Goal: Register for event/course

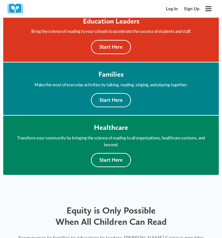
scroll to position [236, 0]
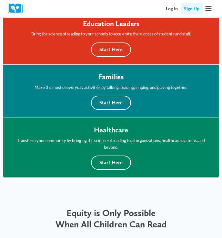
click at [193, 9] on link "Sign Up" at bounding box center [192, 8] width 22 height 11
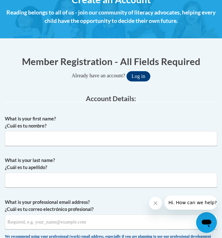
scroll to position [106, 0]
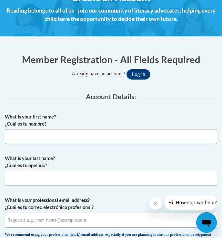
click at [51, 139] on input "What is your first name? ¿Cuál es tu nombre?" at bounding box center [111, 136] width 212 height 15
type input "Shay"
type input "Hardin"
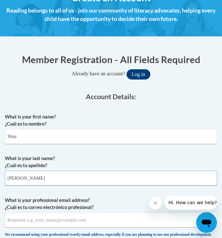
type input "Hartman.shay@yahoo.com"
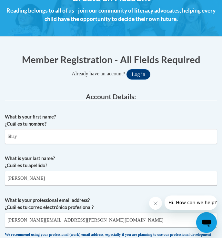
type input "Hartman.shay@yahoo.com"
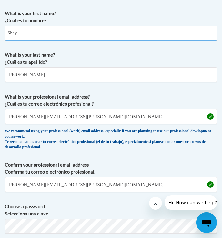
scroll to position [210, 0]
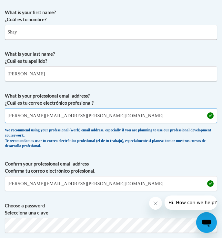
click at [69, 117] on input "Hartman.shay@yahoo.com" at bounding box center [111, 115] width 212 height 15
drag, startPoint x: 69, startPoint y: 117, endPoint x: -17, endPoint y: 111, distance: 86.7
drag, startPoint x: 73, startPoint y: 115, endPoint x: -6, endPoint y: 116, distance: 79.0
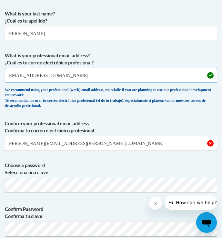
scroll to position [272, 0]
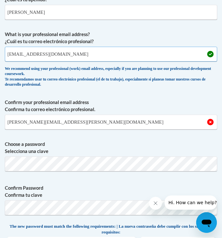
type input "shay44424@brunswickcc.edu"
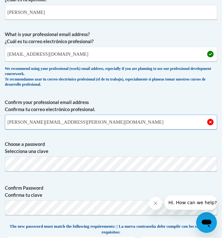
click at [68, 122] on input "Hartman.shay@yahoo.com" at bounding box center [111, 122] width 212 height 15
drag, startPoint x: 68, startPoint y: 122, endPoint x: -3, endPoint y: 115, distance: 71.2
click at [75, 124] on input "Hartman.shay@yahoo.com" at bounding box center [111, 122] width 212 height 15
type input "H"
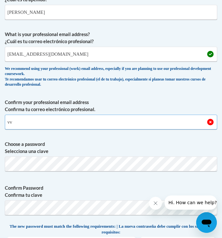
type input "v"
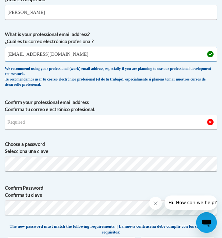
drag, startPoint x: 71, startPoint y: 56, endPoint x: 7, endPoint y: 57, distance: 63.6
click at [7, 57] on input "shay44424@brunswickcc.edu" at bounding box center [111, 54] width 212 height 15
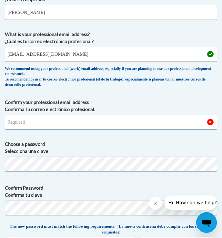
click at [29, 121] on input "Confirm your professional email address Confirma tu correo electrónico profesio…" at bounding box center [111, 122] width 212 height 15
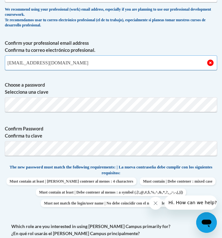
scroll to position [334, 0]
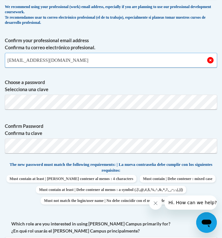
type input "shay44424@brunswickcc.edu"
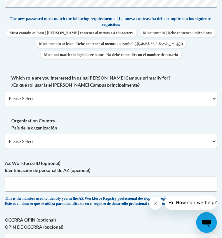
scroll to position [516, 0]
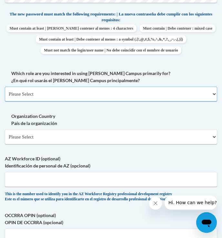
click at [57, 102] on select "Please Select College/University | Colegio/Universidad Community/Nonprofit Part…" at bounding box center [111, 94] width 212 height 15
select select "5a18ea06-2b54-4451-96f2-d152daf9eac5"
click at [5, 98] on select "Please Select College/University | Colegio/Universidad Community/Nonprofit Part…" at bounding box center [111, 94] width 212 height 15
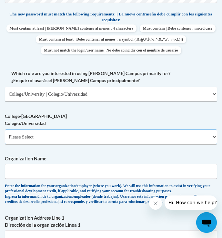
click at [61, 145] on select "Please Select College/University Staff | Empleado universitario College/Univers…" at bounding box center [111, 137] width 212 height 15
select select "99b32b07-cffc-426c-8bf6-0cd77760d84b"
click at [5, 140] on select "Please Select College/University Staff | Empleado universitario College/Univers…" at bounding box center [111, 137] width 212 height 15
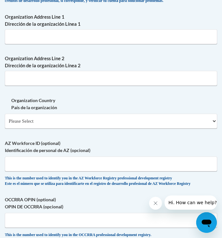
scroll to position [734, 0]
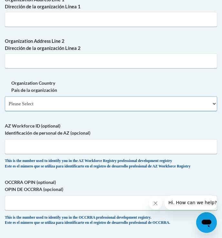
click at [21, 111] on select "Please Select United States | Estados Unidos Outside of the United States | Fue…" at bounding box center [111, 103] width 212 height 15
select select "ad49bcad-a171-4b2e-b99c-48b446064914"
click at [5, 111] on select "Please Select United States | Estados Unidos Outside of the United States | Fue…" at bounding box center [111, 103] width 212 height 15
select select
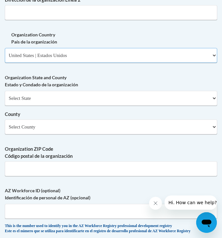
scroll to position [785, 0]
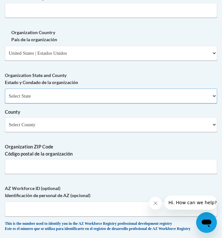
click at [51, 104] on select "Select State Alabama Alaska Arizona Arkansas California Colorado Connecticut De…" at bounding box center [111, 96] width 212 height 15
select select "North Carolina"
click at [5, 104] on select "Select State Alabama Alaska Arizona Arkansas California Colorado Connecticut De…" at bounding box center [111, 96] width 212 height 15
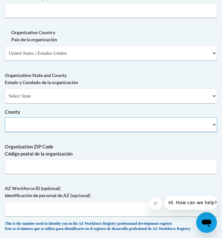
click at [44, 132] on select "County" at bounding box center [111, 124] width 212 height 15
click at [44, 132] on select "Select County Alamance Alexander Alleghany Anson Ashe Avery Beaufort Bertie Bla…" at bounding box center [111, 124] width 212 height 15
click at [54, 132] on select "Select County Alamance Alexander Alleghany Anson Ashe Avery Beaufort Bertie Bla…" at bounding box center [111, 124] width 212 height 15
select select "Brunswick"
click at [5, 132] on select "Select County Alamance Alexander Alleghany Anson Ashe Avery Beaufort Bertie Bla…" at bounding box center [111, 124] width 212 height 15
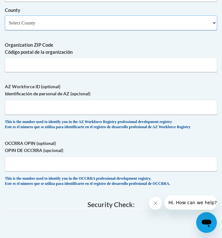
scroll to position [890, 0]
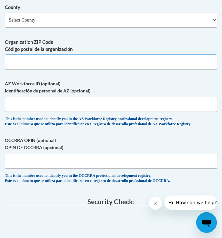
click at [22, 69] on input "Organization ZIP Code Código postal de la organización" at bounding box center [111, 62] width 212 height 15
type input "28422"
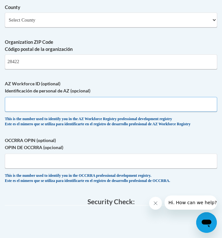
click at [27, 112] on input "AZ Workforce ID (optional) Identificación de personal de AZ (opcional)" at bounding box center [111, 104] width 212 height 15
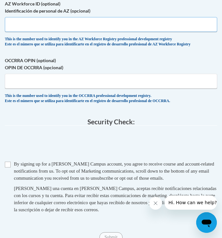
scroll to position [975, 0]
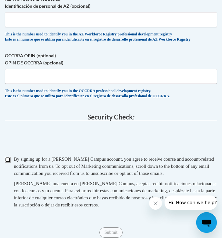
click at [8, 163] on input "Checkbox" at bounding box center [8, 160] width 6 height 6
checkbox input "true"
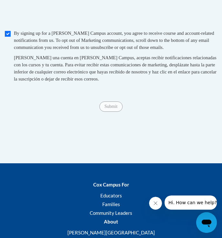
scroll to position [1103, 0]
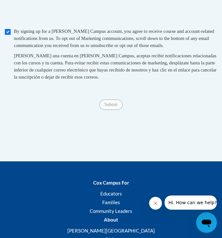
click at [108, 107] on span "Submit" at bounding box center [110, 104] width 23 height 5
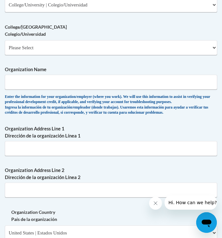
scroll to position [604, 0]
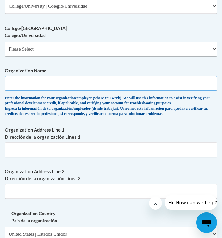
click at [53, 91] on input "Organization Name" at bounding box center [111, 83] width 212 height 15
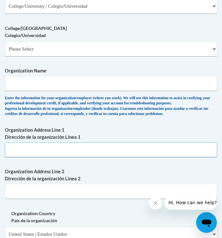
click at [22, 157] on input "Organization Address Line 1 Dirección de la organización Línea 1" at bounding box center [111, 150] width 212 height 15
paste input "Brunswick Community College, PO Box 30 Bolivia 28422County - Brunswick"
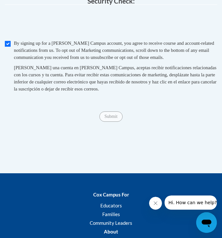
scroll to position [1084, 0]
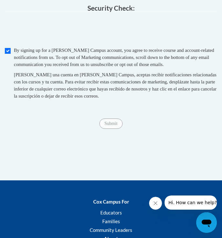
type input "Brunswick Community College, PO Box 30 Bolivia 28422County - Brunswick"
click at [108, 126] on span "Submit" at bounding box center [110, 123] width 23 height 5
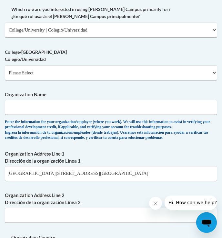
scroll to position [559, 0]
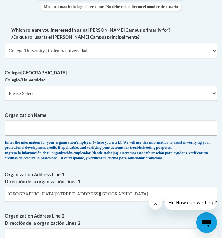
click at [25, 148] on span "Organization Name Enter the information for your organization/employer (where y…" at bounding box center [111, 136] width 212 height 49
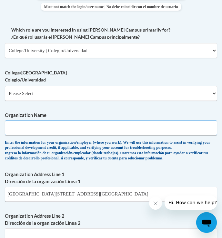
click at [24, 135] on input "Organization Name" at bounding box center [111, 128] width 212 height 15
type input "brunswick county community collage"
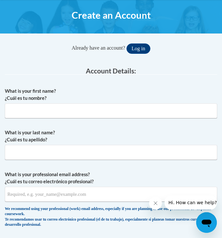
scroll to position [90, 0]
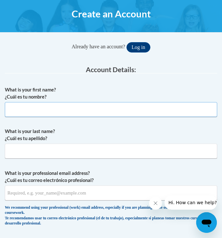
click at [60, 113] on input "What is your first name? ¿Cuál es tu nombre?" at bounding box center [111, 109] width 212 height 15
type input "Shay"
type input "Hardin"
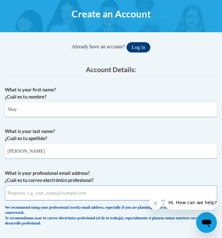
type input "Hartman.shay@yahoo.com"
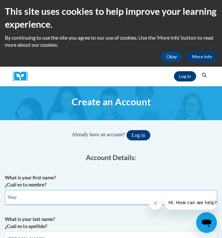
scroll to position [0, 0]
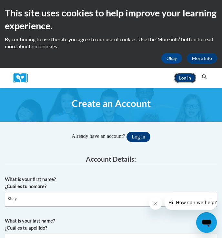
click at [184, 80] on link "Log In" at bounding box center [185, 78] width 22 height 10
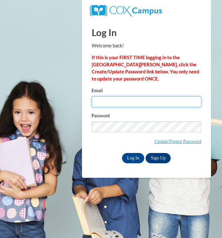
click at [127, 104] on input "Email" at bounding box center [147, 101] width 110 height 11
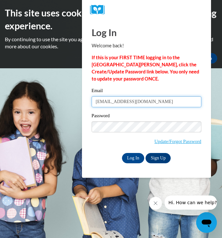
type input "[EMAIL_ADDRESS][DOMAIN_NAME]"
click at [131, 133] on div "Password Update/Forgot Password" at bounding box center [147, 132] width 110 height 41
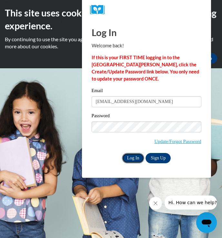
click at [136, 157] on input "Log In" at bounding box center [133, 158] width 23 height 10
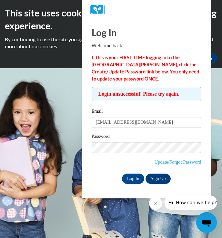
click at [154, 205] on icon "Close message from company" at bounding box center [155, 203] width 3 height 3
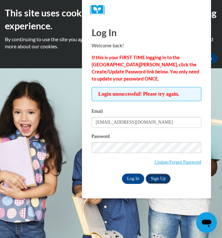
click at [161, 176] on link "Sign Up" at bounding box center [157, 179] width 25 height 10
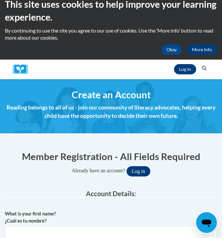
scroll to position [176, 0]
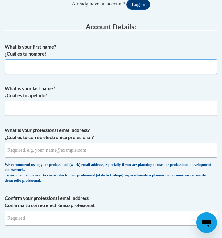
click at [48, 71] on input "What is your first name? ¿Cuál es tu nombre?" at bounding box center [111, 66] width 212 height 15
type input "Shay"
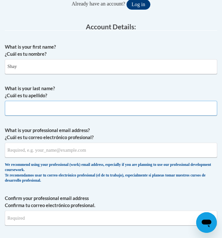
type input "[PERSON_NAME]"
type input "[PERSON_NAME][EMAIL_ADDRESS][PERSON_NAME][DOMAIN_NAME]"
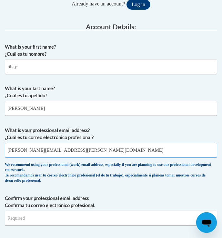
type input "[PERSON_NAME][EMAIL_ADDRESS][PERSON_NAME][DOMAIN_NAME]"
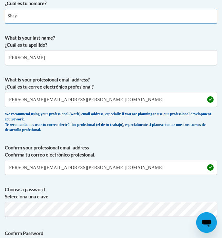
scroll to position [227, 0]
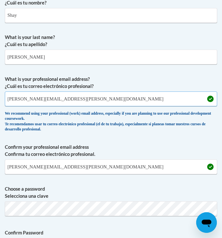
drag, startPoint x: 66, startPoint y: 101, endPoint x: -20, endPoint y: 94, distance: 86.1
type input "shay44424@brunswickcc.edu"
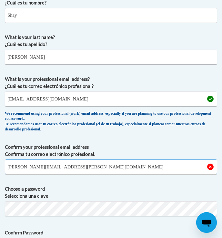
drag, startPoint x: 69, startPoint y: 168, endPoint x: -8, endPoint y: 168, distance: 77.1
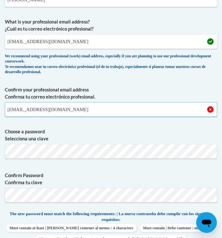
scroll to position [285, 0]
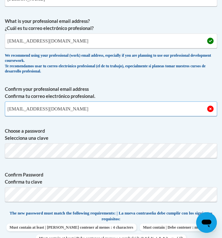
type input "shay44424@brunswickcc.edu"
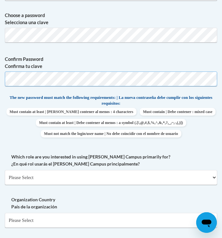
scroll to position [404, 0]
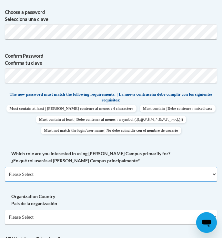
click at [108, 182] on select "Please Select College/University | Colegio/Universidad Community/Nonprofit Part…" at bounding box center [111, 174] width 212 height 15
click at [5, 178] on select "Please Select College/University | Colegio/Universidad Community/Nonprofit Part…" at bounding box center [111, 174] width 212 height 15
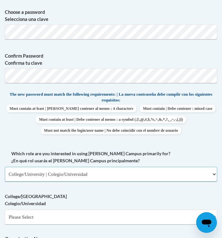
scroll to position [427, 0]
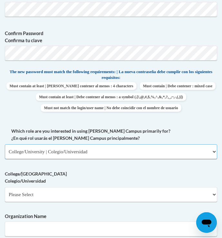
click at [80, 159] on select "Please Select College/University | Colegio/Universidad Community/Nonprofit Part…" at bounding box center [111, 152] width 212 height 15
select select "fbf2d438-af2f-41f8-98f1-81c410e29de3"
click at [5, 155] on select "Please Select College/University | Colegio/Universidad Community/Nonprofit Part…" at bounding box center [111, 152] width 212 height 15
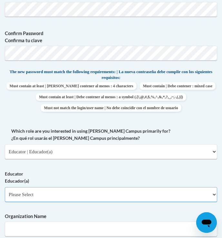
click at [58, 202] on select "Please Select Early Learning/Daycare Teacher/Family Home Care Provider | Maestr…" at bounding box center [111, 194] width 212 height 15
select select "8e40623d-54d0-45cd-9f92-5df65cd3f8cf"
click at [5, 198] on select "Please Select Early Learning/Daycare Teacher/Family Home Care Provider | Maestr…" at bounding box center [111, 194] width 212 height 15
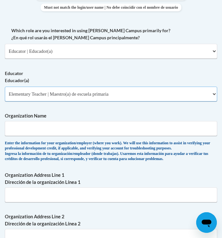
scroll to position [529, 0]
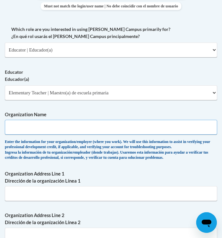
click at [43, 135] on input "Organization Name" at bounding box center [111, 127] width 212 height 15
type input "brunswick county community collage"
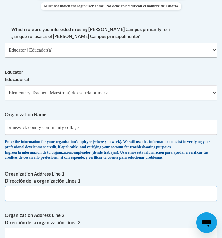
click at [30, 201] on input "Organization Address Line 1 Dirección de la organización Línea 1" at bounding box center [111, 193] width 212 height 15
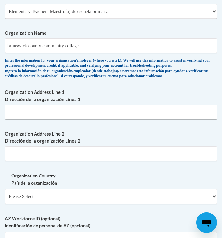
scroll to position [611, 0]
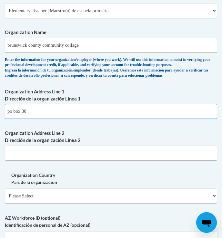
type input "po box 30"
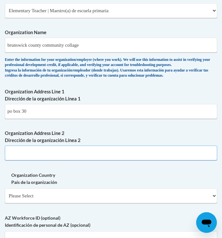
click at [19, 161] on input "Organization Address Line 2 Dirección de la organización Línea 2" at bounding box center [111, 153] width 212 height 15
type input "bolivia"
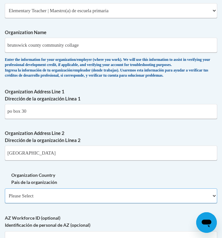
click at [54, 204] on select "Please Select United States | Estados Unidos Outside of the United States | Fue…" at bounding box center [111, 196] width 212 height 15
select select "ad49bcad-a171-4b2e-b99c-48b446064914"
click at [5, 204] on select "Please Select United States | Estados Unidos Outside of the United States | Fue…" at bounding box center [111, 196] width 212 height 15
select select
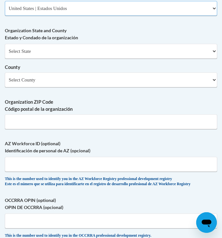
scroll to position [797, 0]
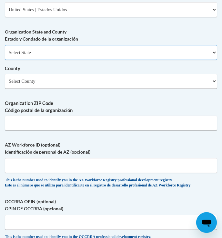
click at [44, 60] on select "Select State Alabama Alaska Arizona Arkansas California Colorado Connecticut De…" at bounding box center [111, 52] width 212 height 15
select select "North Carolina"
click at [5, 60] on select "Select State Alabama Alaska Arizona Arkansas California Colorado Connecticut De…" at bounding box center [111, 52] width 212 height 15
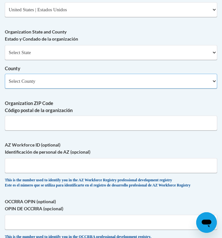
click at [50, 89] on select "Select County Alamance Alexander Alleghany Anson Ashe Avery Beaufort Bertie Bla…" at bounding box center [111, 81] width 212 height 15
select select "Brunswick"
click at [5, 89] on select "Select County Alamance Alexander Alleghany Anson Ashe Avery Beaufort Bertie Bla…" at bounding box center [111, 81] width 212 height 15
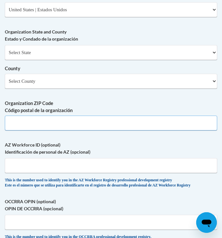
click at [44, 131] on input "Organization ZIP Code Código postal de la organización" at bounding box center [111, 123] width 212 height 15
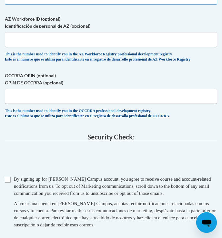
scroll to position [951, 0]
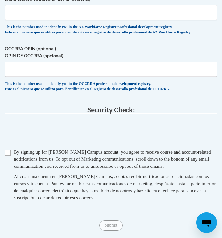
type input "28422"
click at [6, 156] on input "Checkbox" at bounding box center [8, 153] width 6 height 6
checkbox input "true"
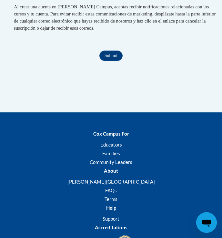
scroll to position [1121, 0]
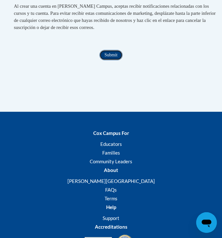
click at [115, 60] on input "Submit" at bounding box center [110, 55] width 23 height 10
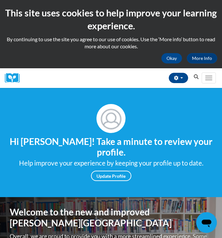
click at [101, 78] on div "Shay Hardin (Eastern Daylight Time GMT-0400 ) My Profile Inbox My Transcripts L…" at bounding box center [112, 78] width 177 height 20
click at [214, 79] on button "Toggle navigation" at bounding box center [209, 78] width 14 height 11
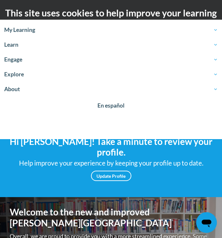
click at [168, 182] on div "Your profile Hi Shay Hardin! Take a minute to review your profile. Help improve…" at bounding box center [111, 142] width 222 height 109
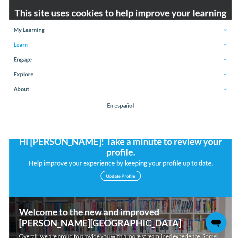
scroll to position [0, 4]
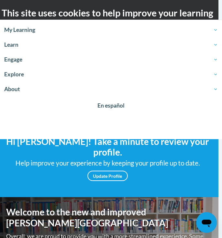
click at [36, 13] on h2 "This site uses cookies to help improve your learning experience." at bounding box center [107, 19] width 212 height 26
click at [75, 8] on h2 "This site uses cookies to help improve your learning experience." at bounding box center [107, 19] width 212 height 26
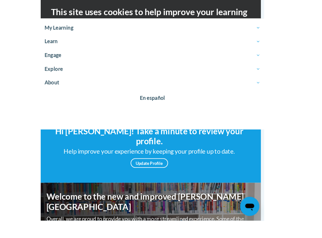
scroll to position [0, 0]
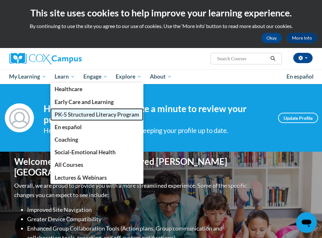
click at [78, 115] on span "PK-5 Structured Literacy Program" at bounding box center [97, 114] width 85 height 7
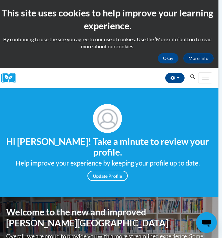
scroll to position [1, 0]
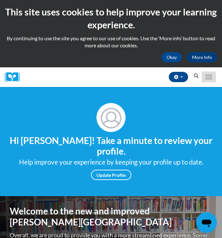
click at [206, 77] on span "Main menu" at bounding box center [208, 77] width 7 height 1
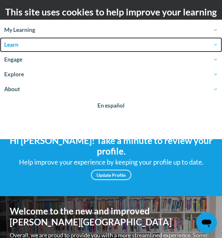
click at [78, 44] on span "Learn" at bounding box center [111, 45] width 214 height 8
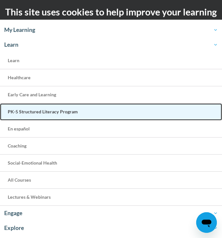
click at [88, 110] on link "PK-5 Structured Literacy Program" at bounding box center [111, 112] width 222 height 17
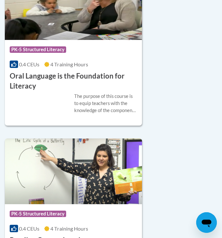
scroll to position [1121, 0]
